Goal: Navigation & Orientation: Find specific page/section

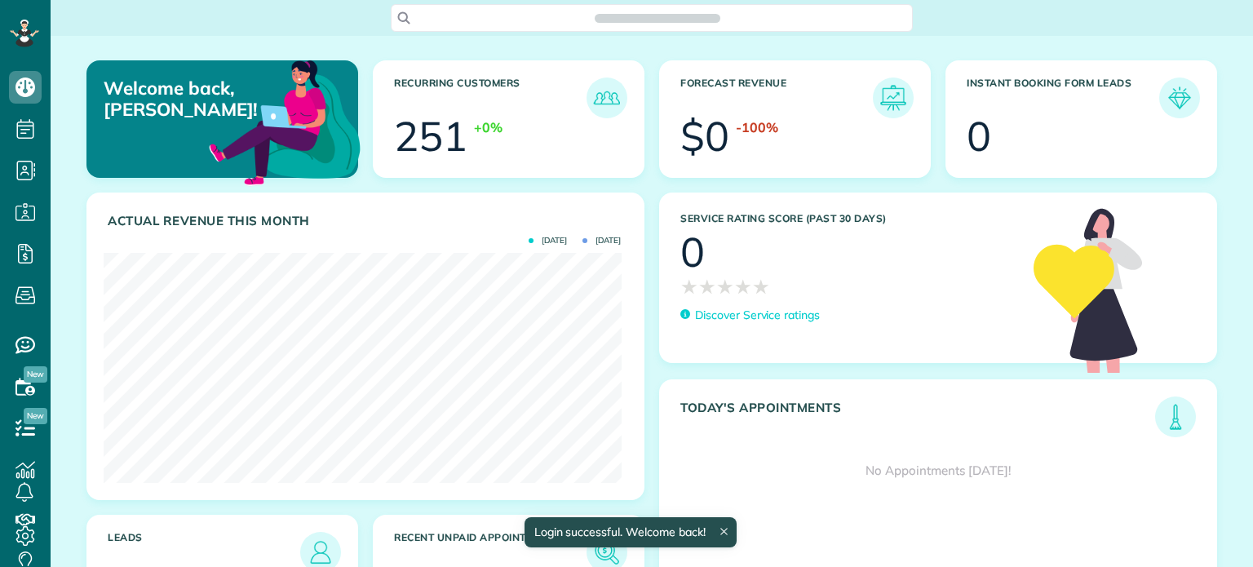
scroll to position [229, 517]
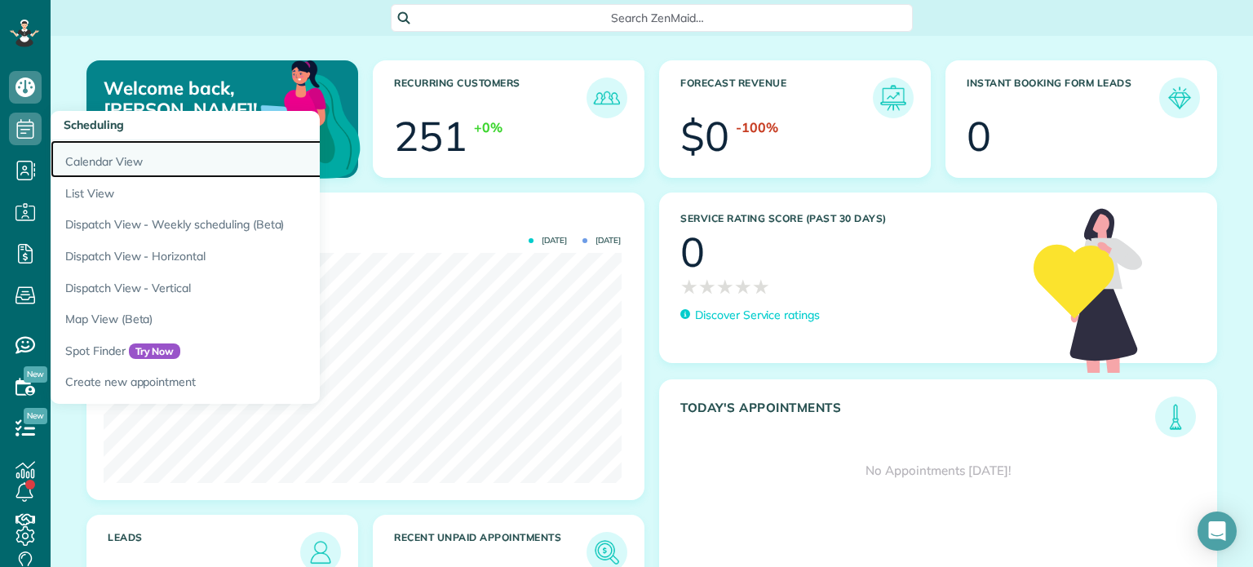
click at [130, 162] on link "Calendar View" at bounding box center [255, 159] width 408 height 38
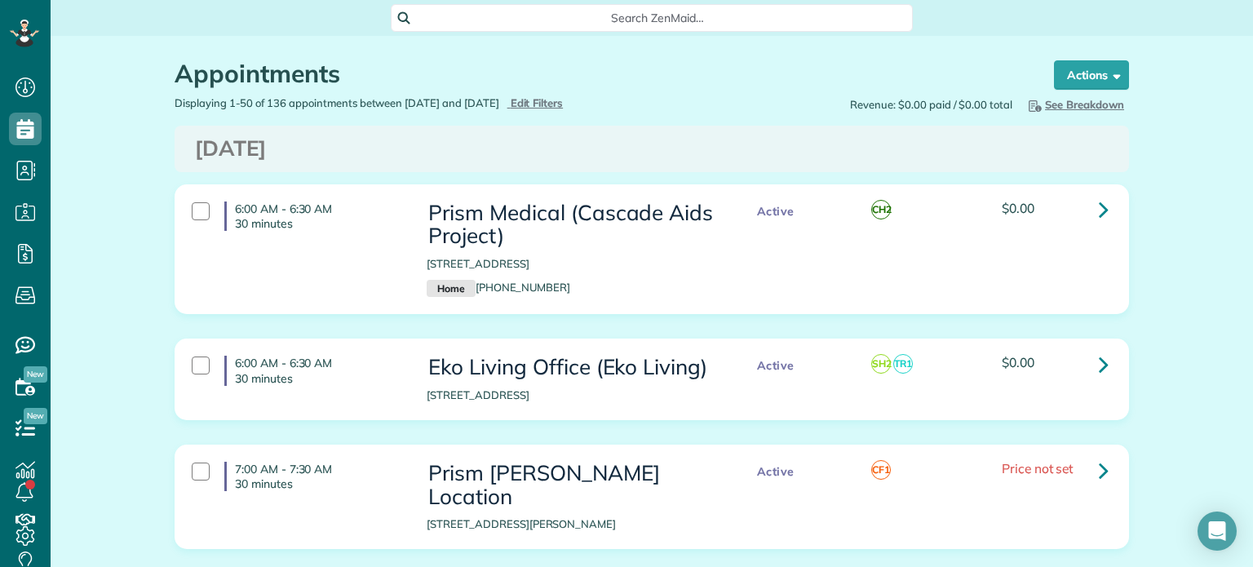
scroll to position [7, 7]
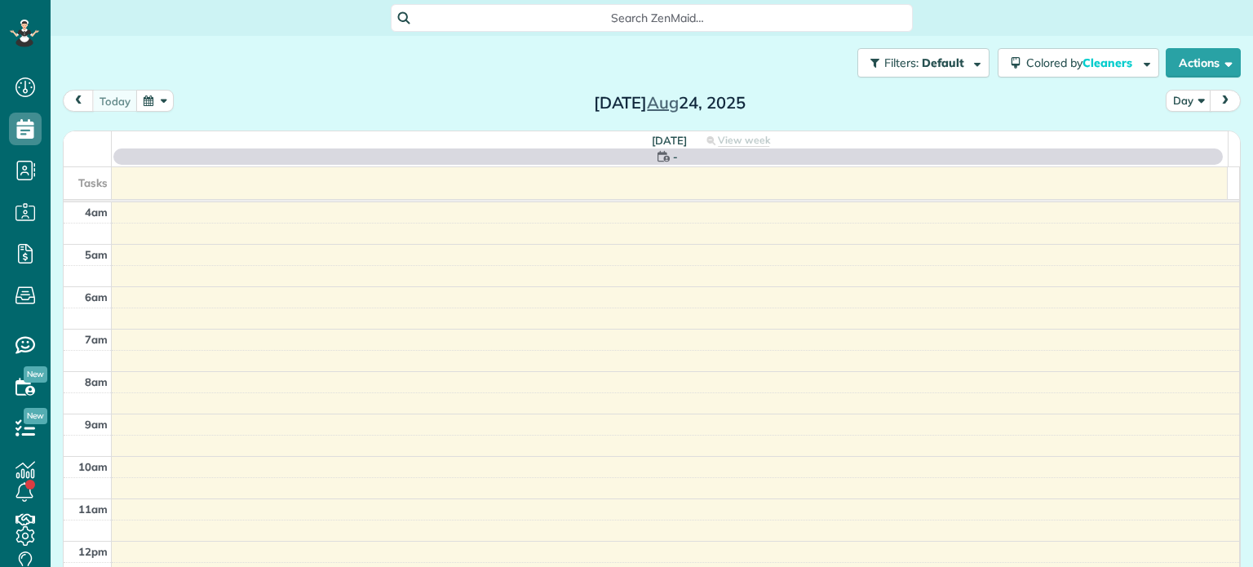
scroll to position [127, 0]
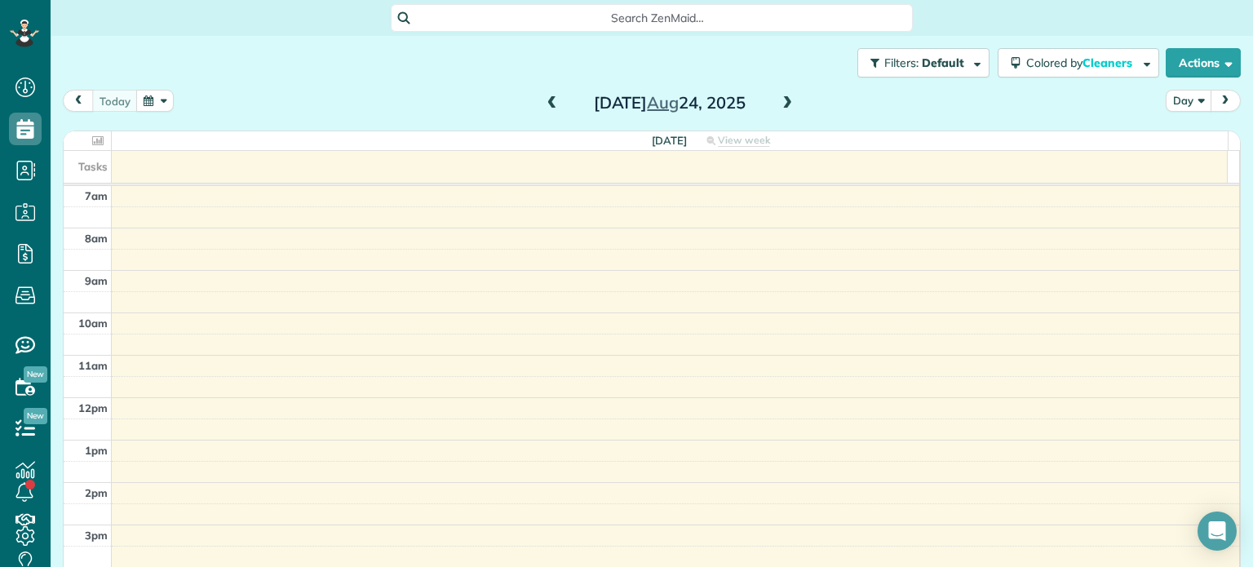
click at [1168, 101] on button "Day" at bounding box center [1189, 101] width 46 height 22
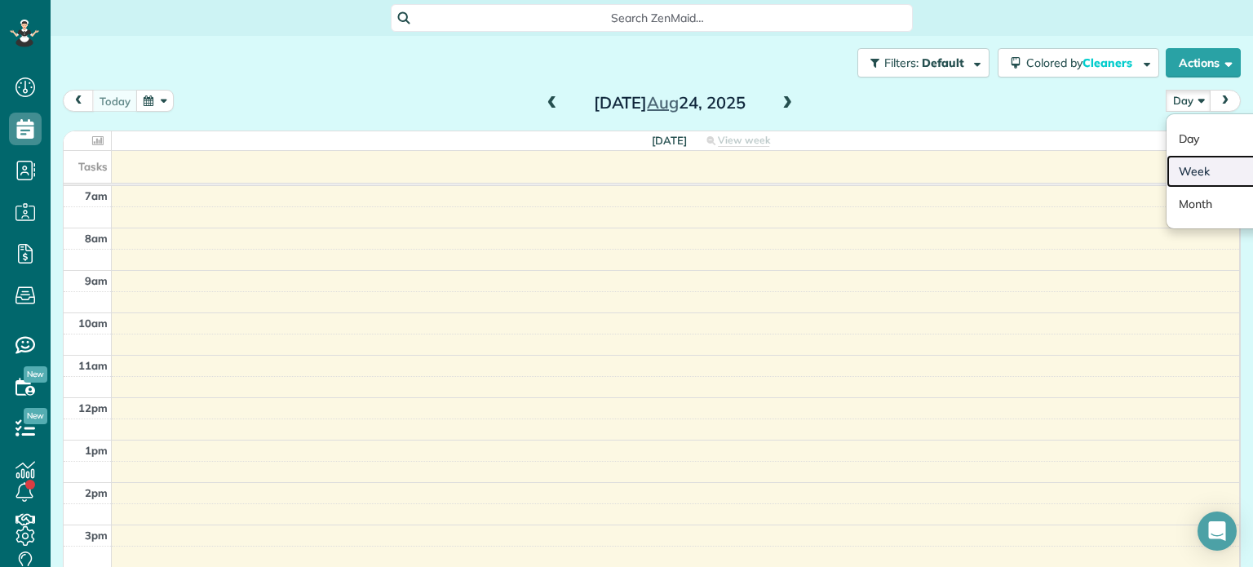
click at [1188, 173] on link "Week" at bounding box center [1230, 171] width 129 height 33
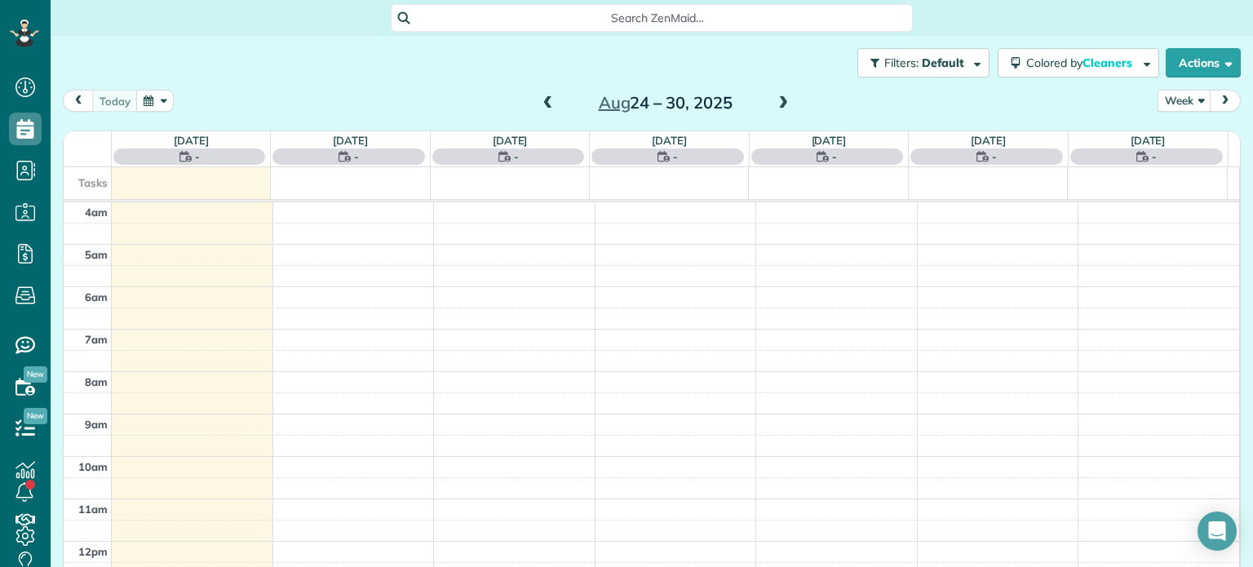
scroll to position [127, 0]
